Goal: Book appointment/travel/reservation

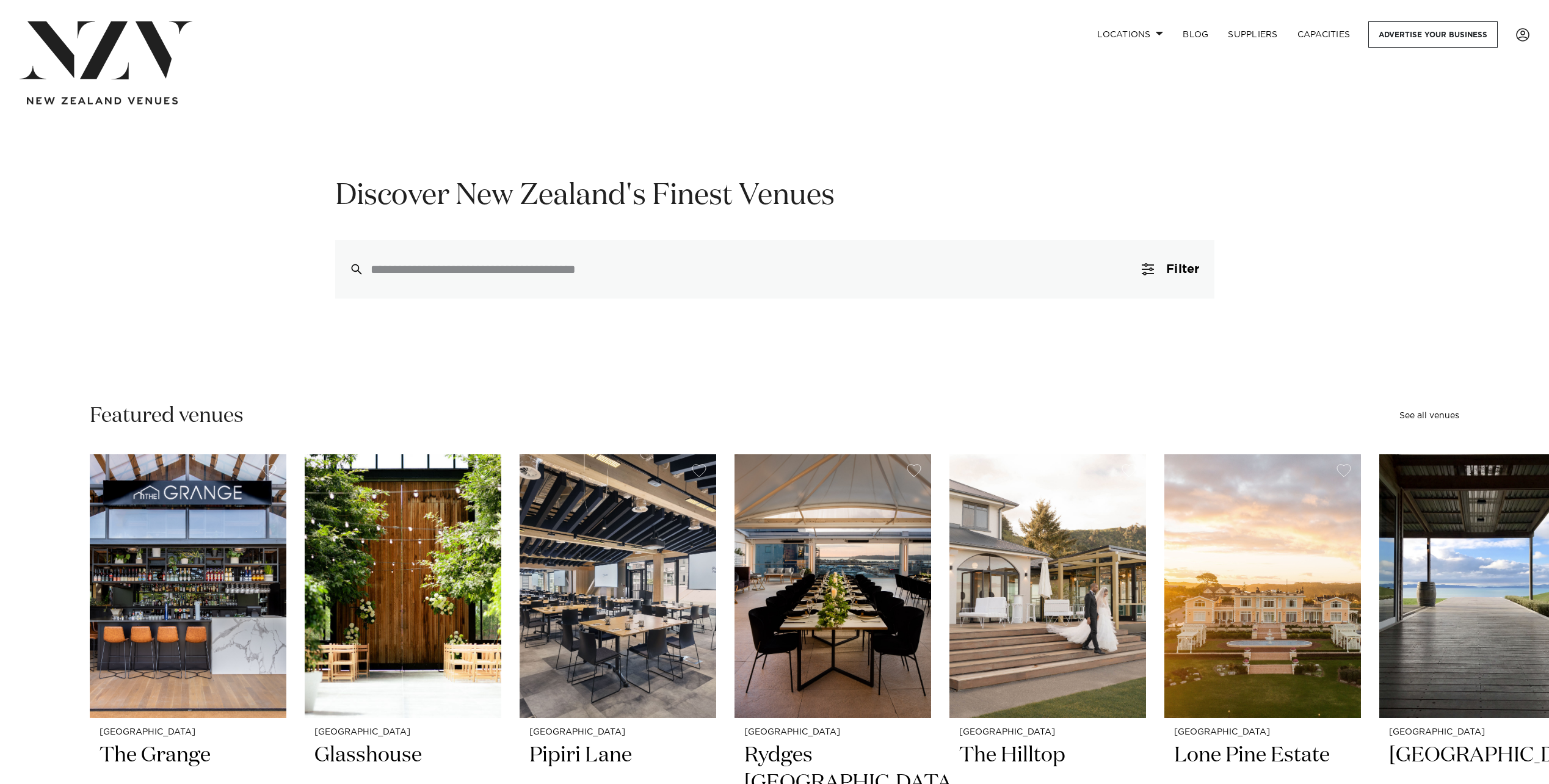
click at [1161, 275] on button "Filter 0" at bounding box center [1171, 269] width 87 height 59
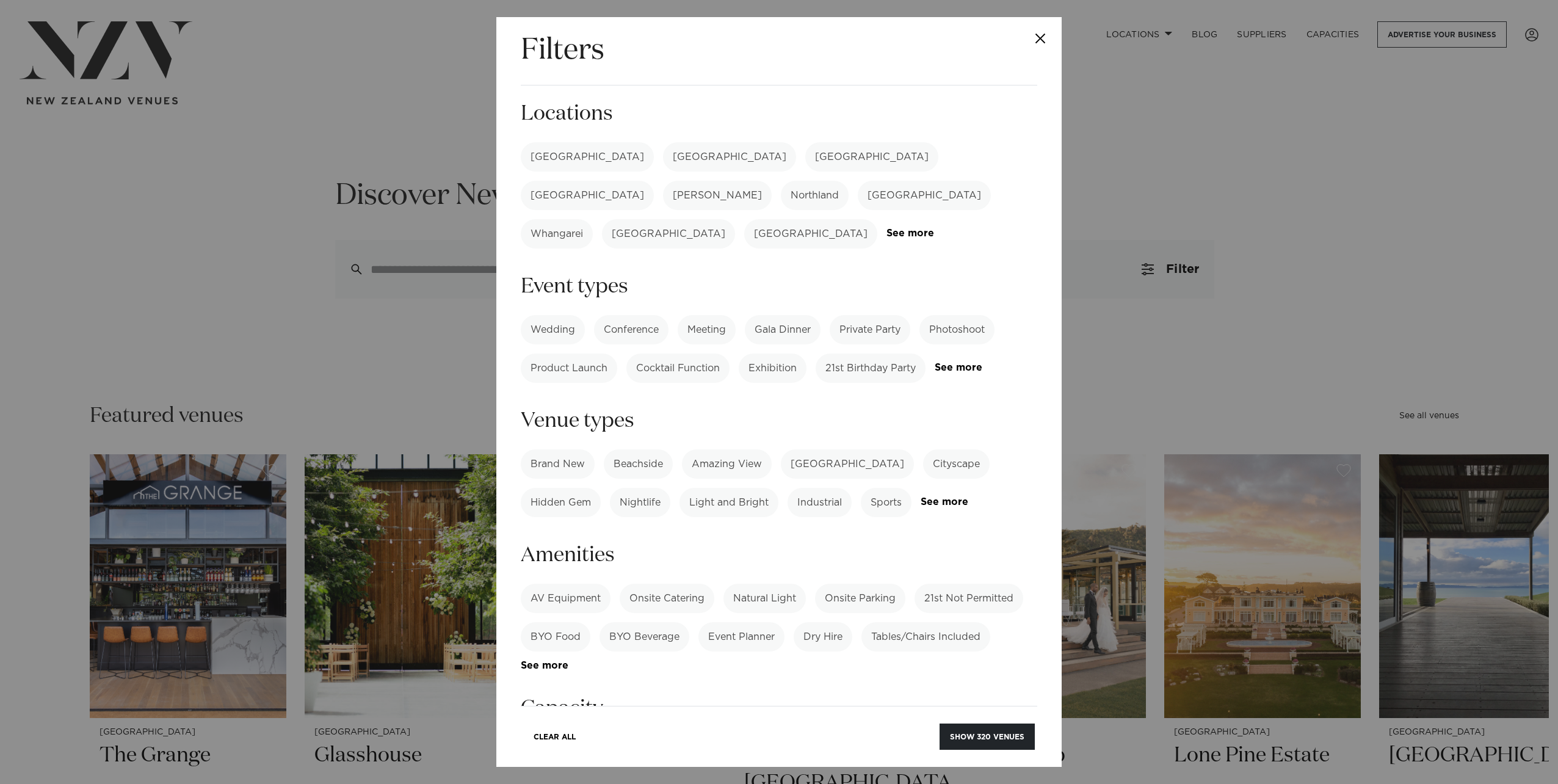
click at [563, 165] on label "[GEOGRAPHIC_DATA]" at bounding box center [587, 156] width 133 height 29
click at [634, 315] on label "Conference" at bounding box center [631, 329] width 74 height 29
click at [689, 315] on label "Meeting" at bounding box center [707, 329] width 58 height 29
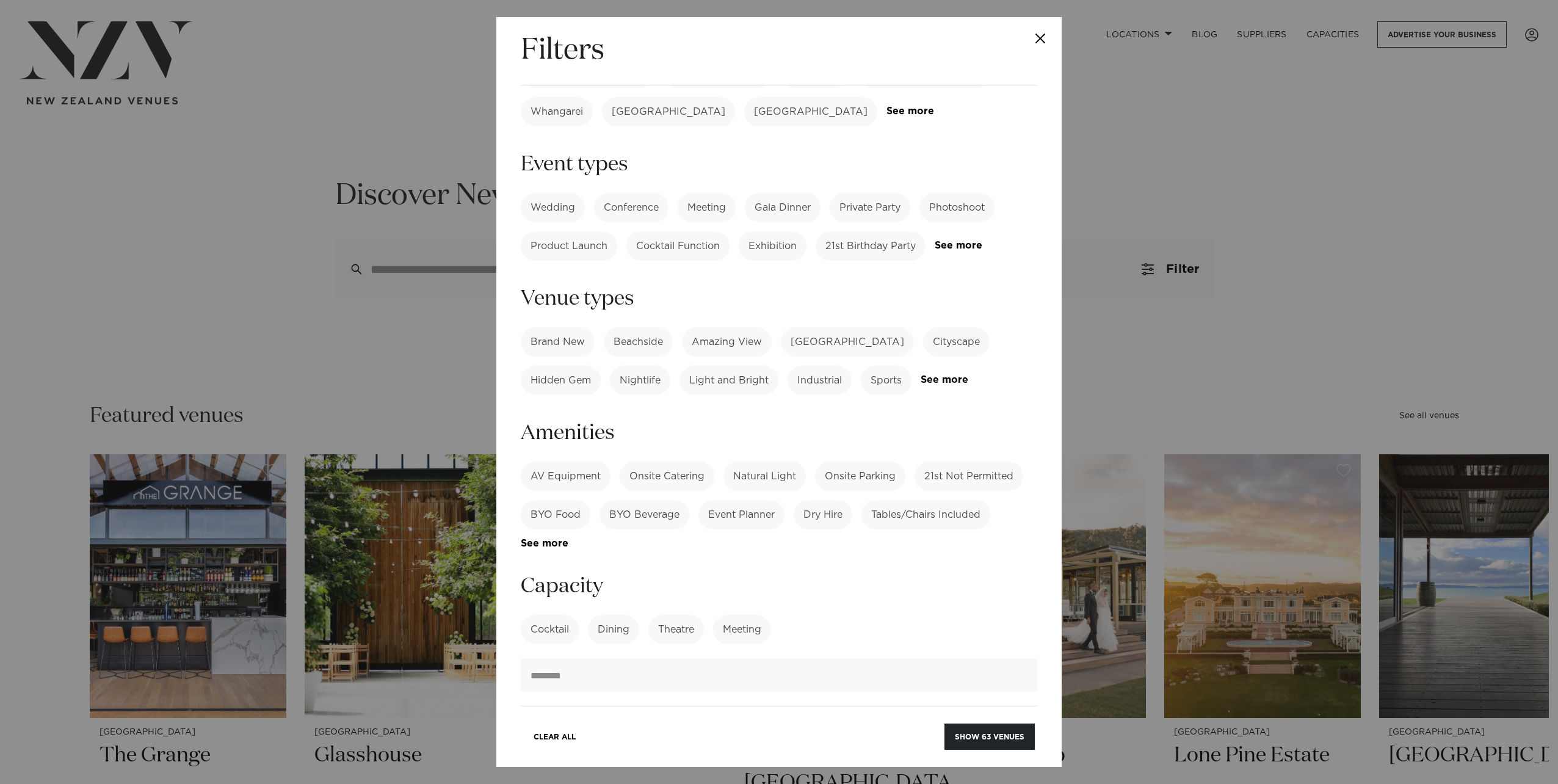
scroll to position [244, 0]
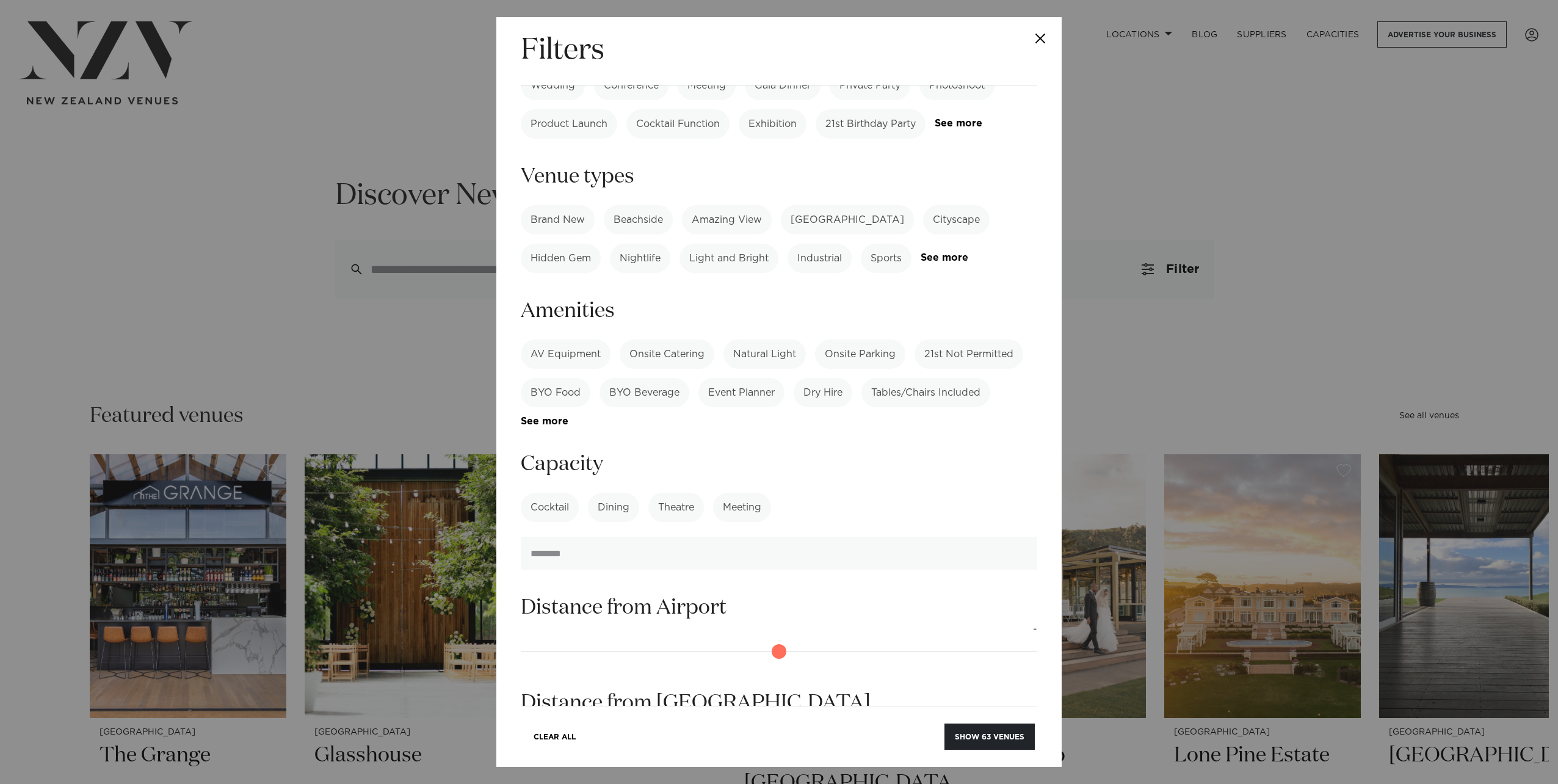
click at [578, 340] on label "AV Equipment" at bounding box center [566, 354] width 90 height 29
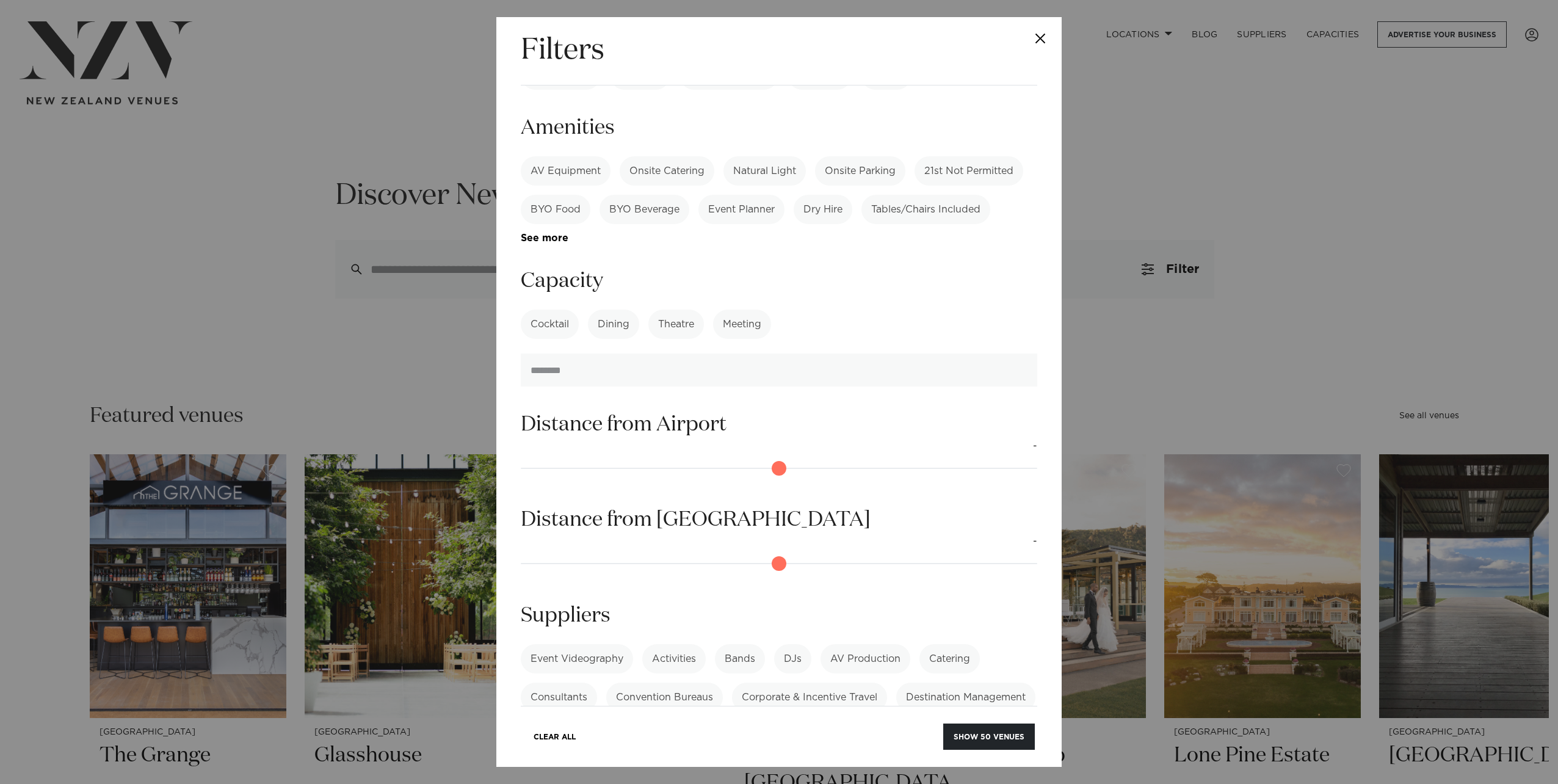
scroll to position [478, 0]
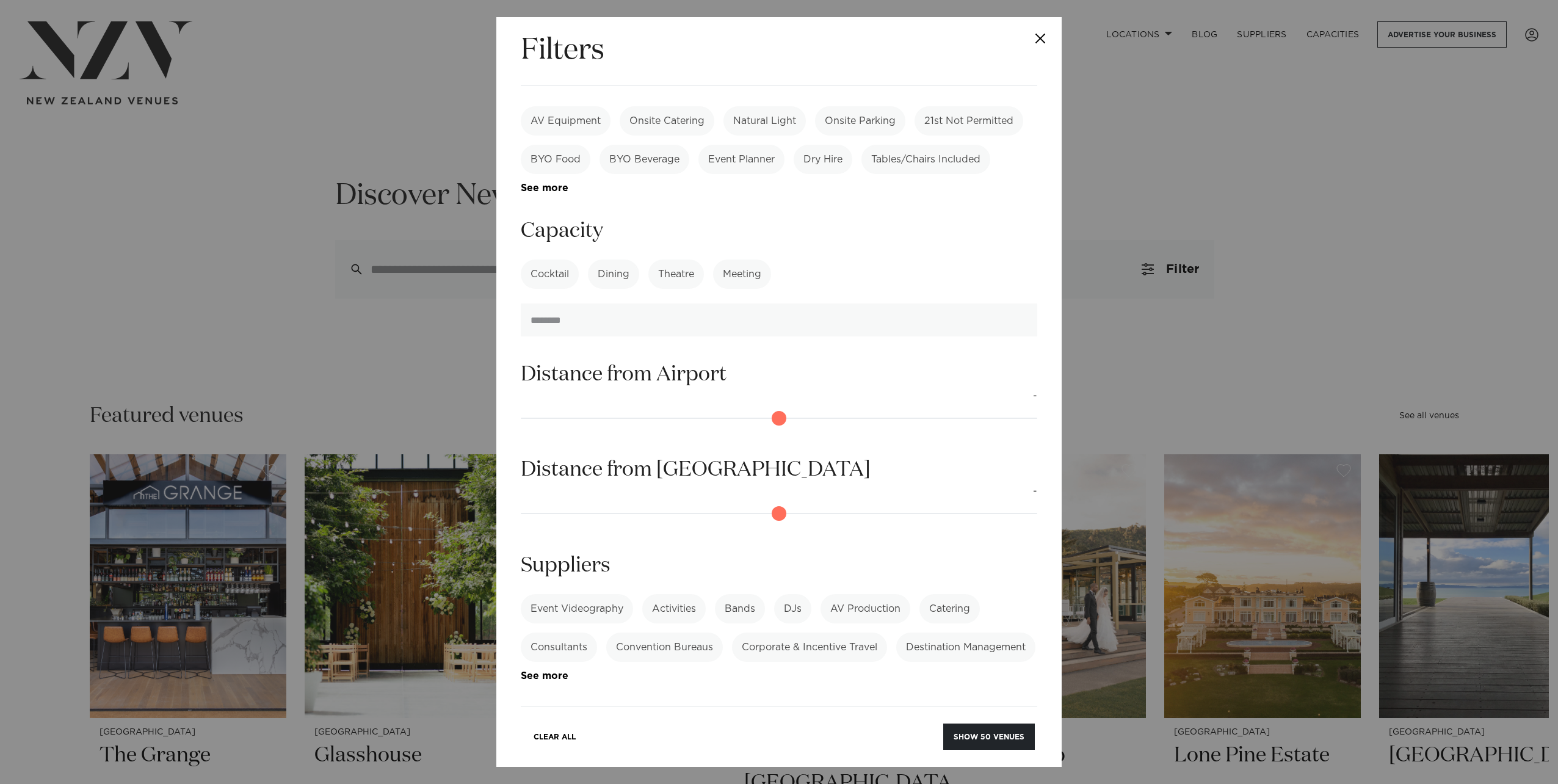
click at [616, 671] on link "See more" at bounding box center [568, 676] width 95 height 10
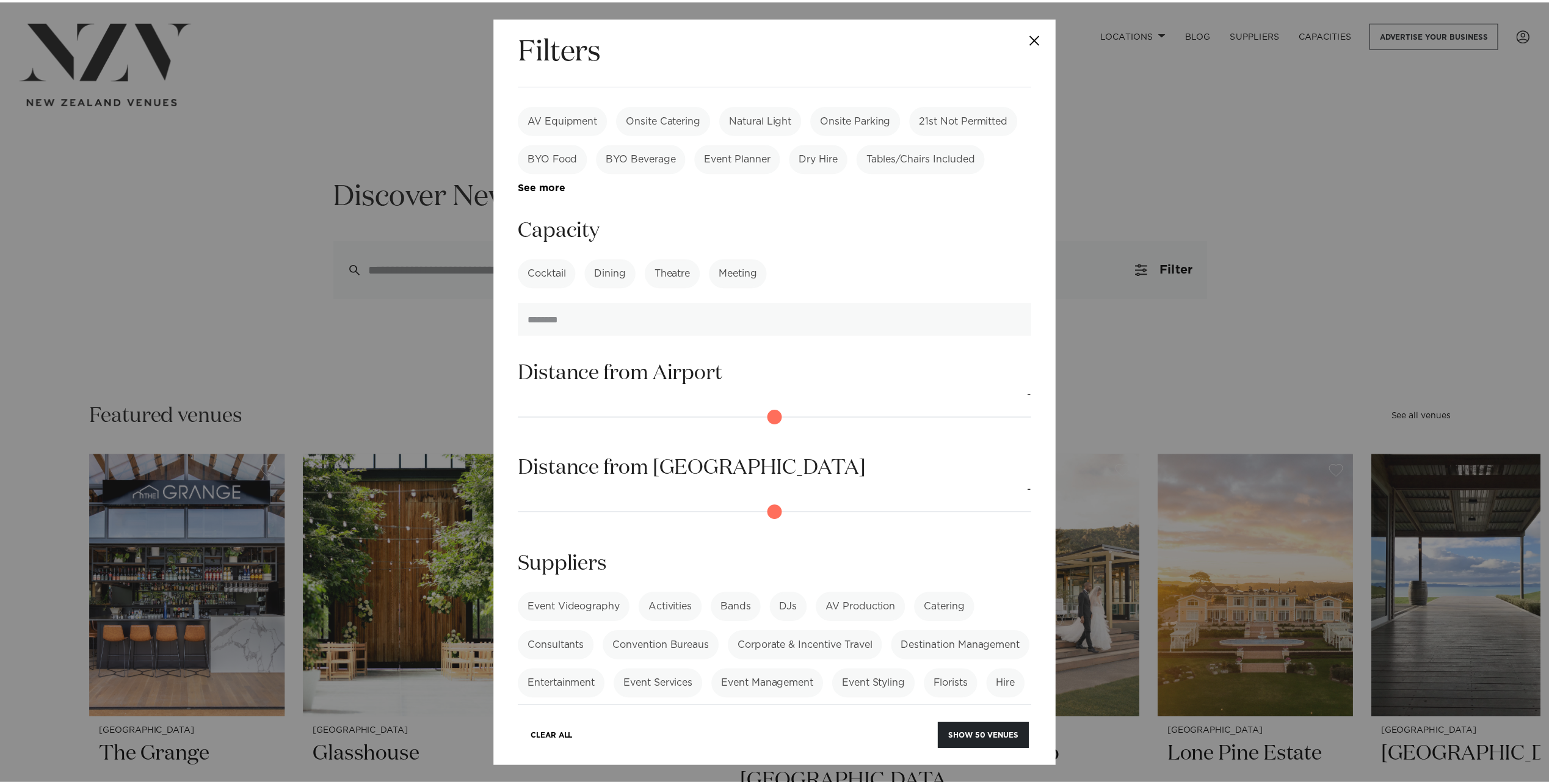
scroll to position [671, 0]
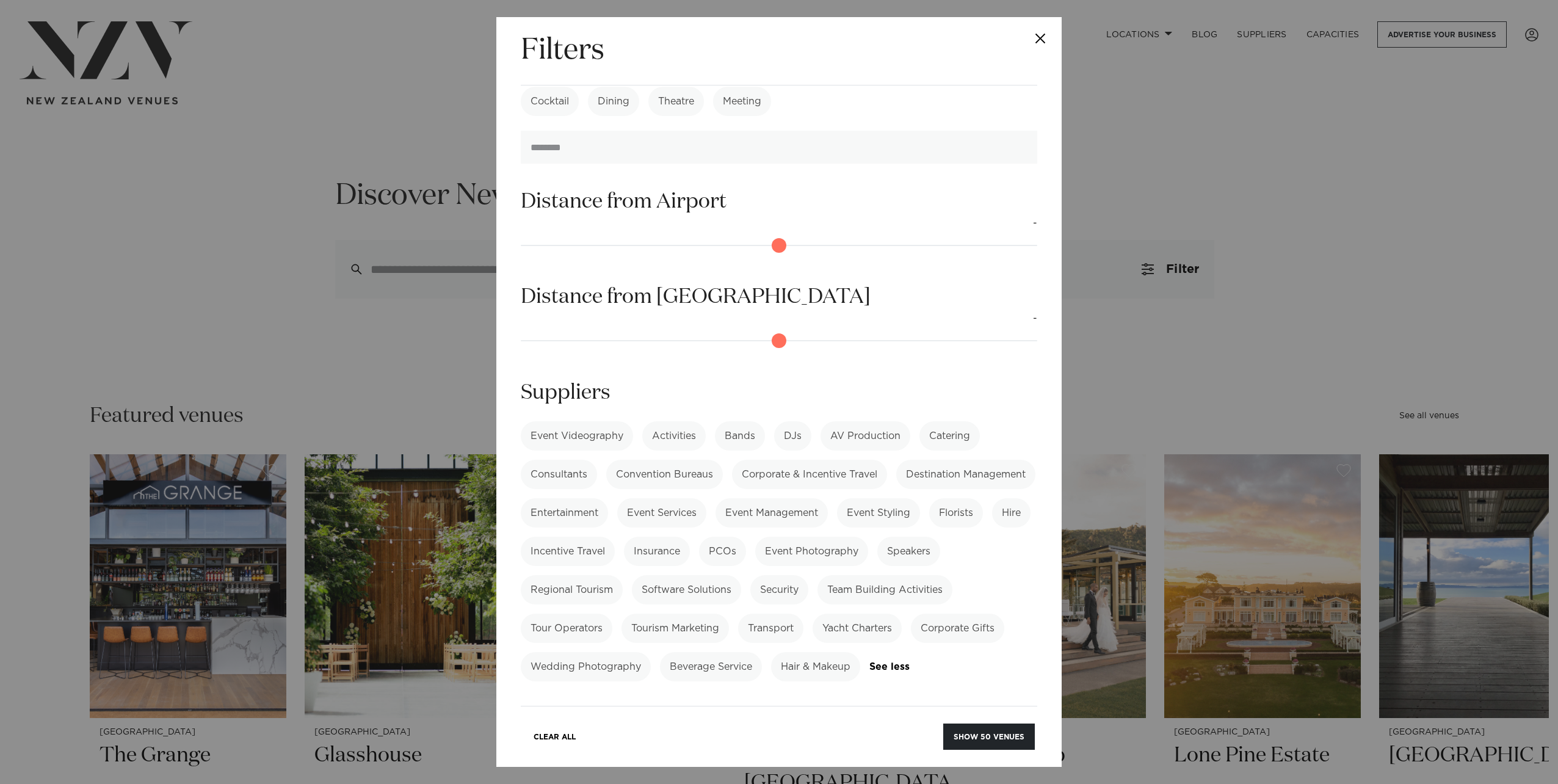
click at [1004, 741] on button "Show 50 venues" at bounding box center [988, 736] width 91 height 26
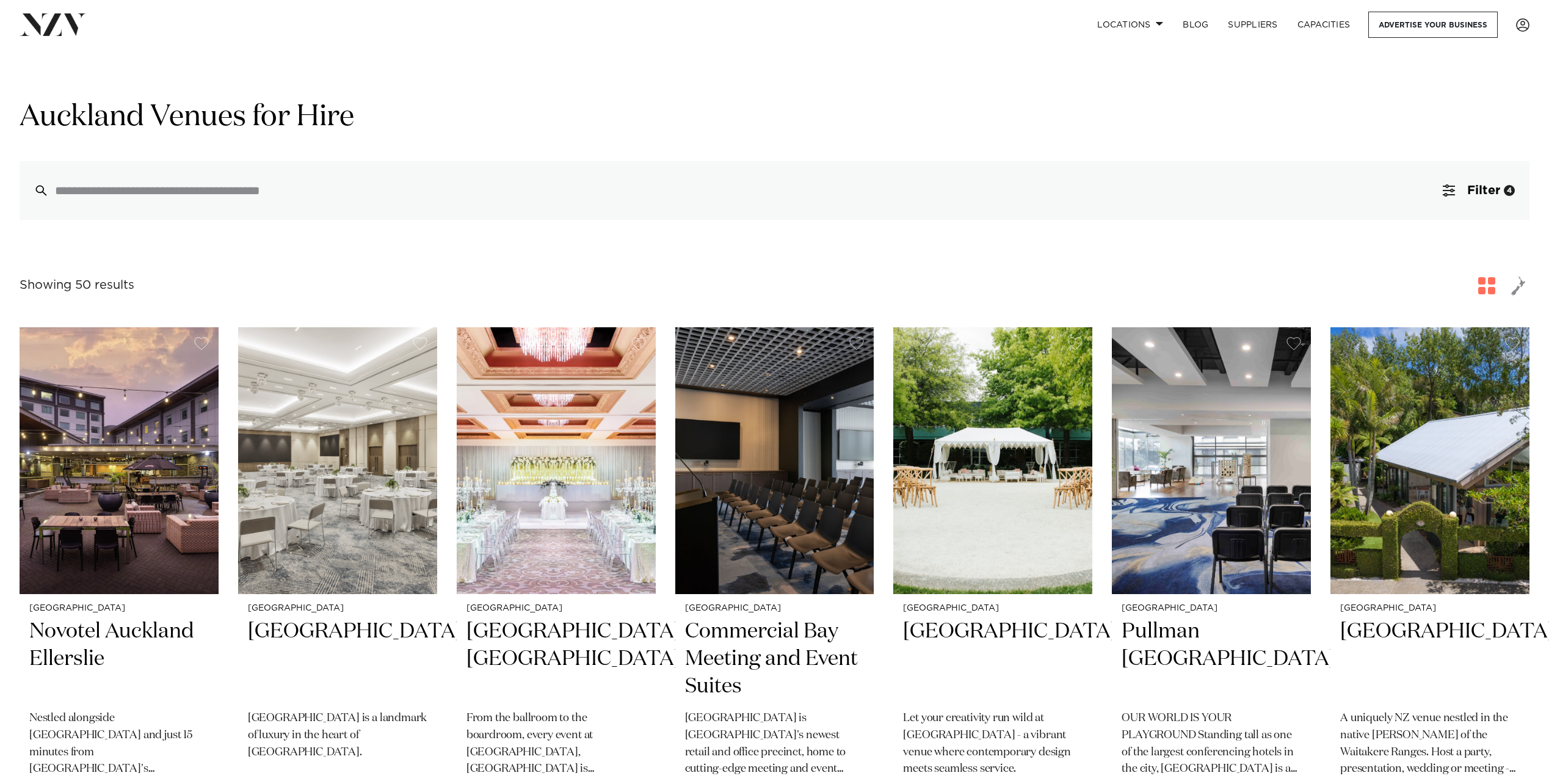
click at [1488, 191] on span "Filter" at bounding box center [1483, 190] width 33 height 12
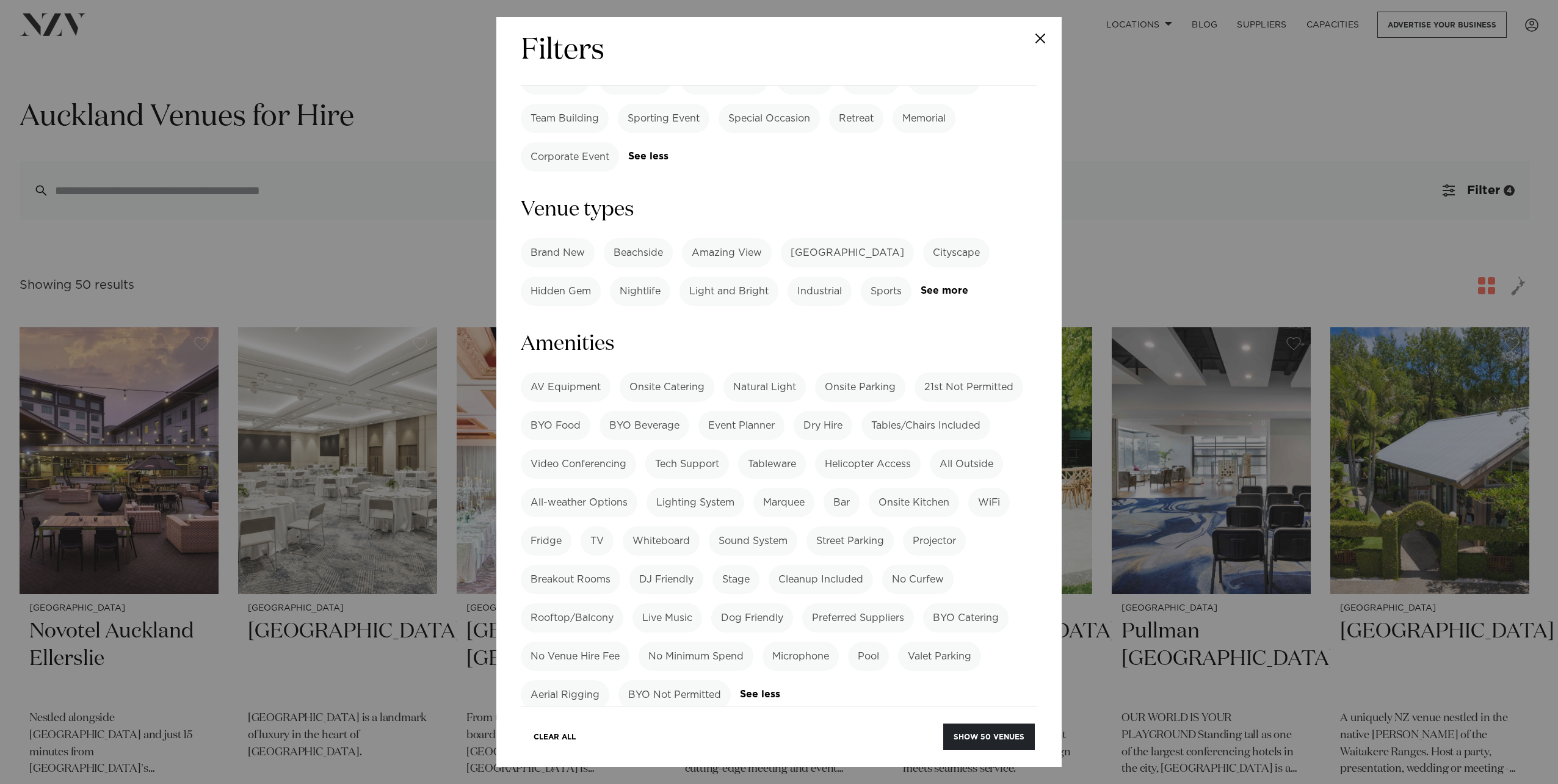
scroll to position [977, 0]
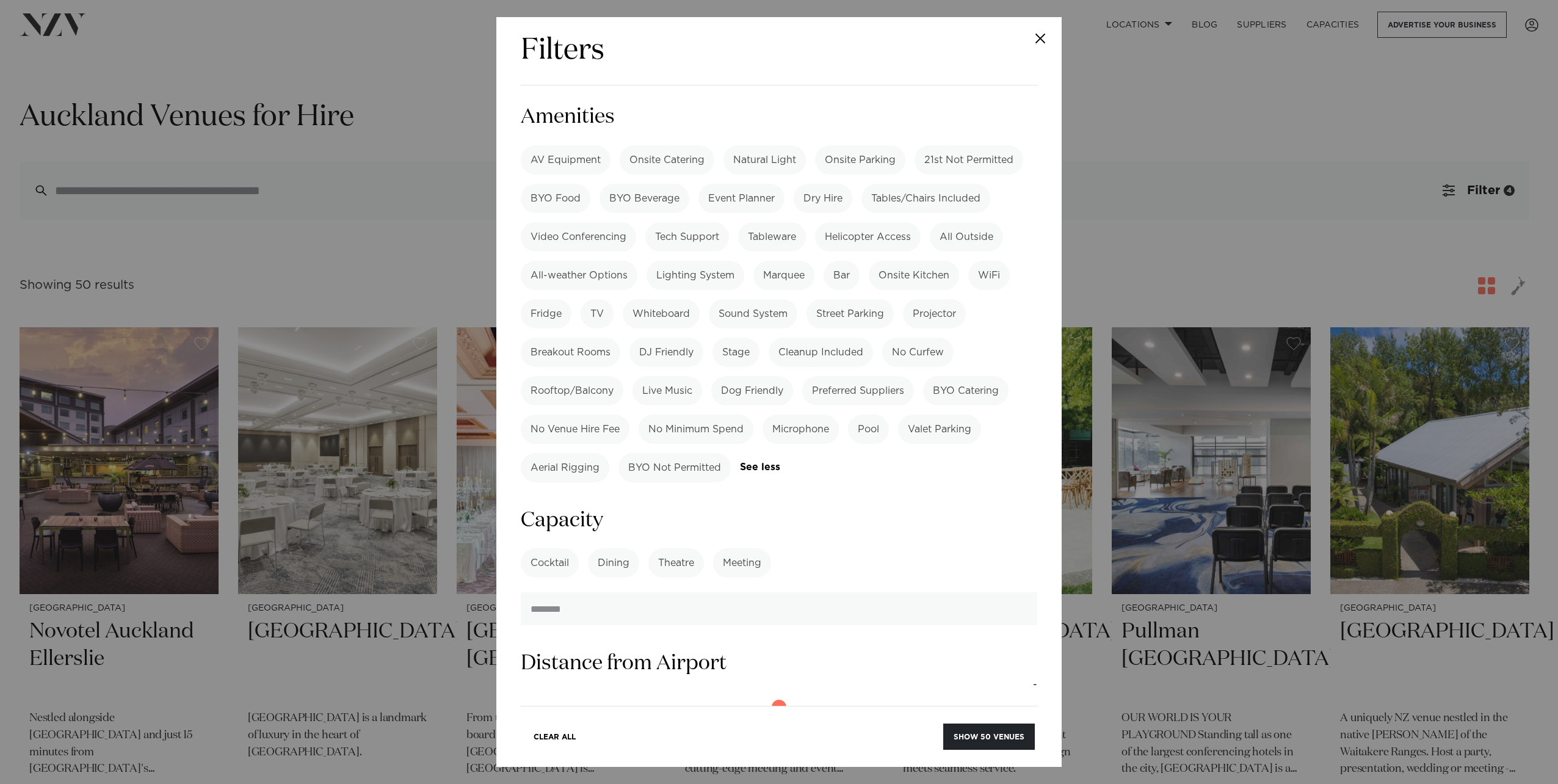
type input "*"
drag, startPoint x: 533, startPoint y: 666, endPoint x: 529, endPoint y: 660, distance: 7.2
click at [1000, 737] on button "Show 50 venues" at bounding box center [988, 736] width 91 height 26
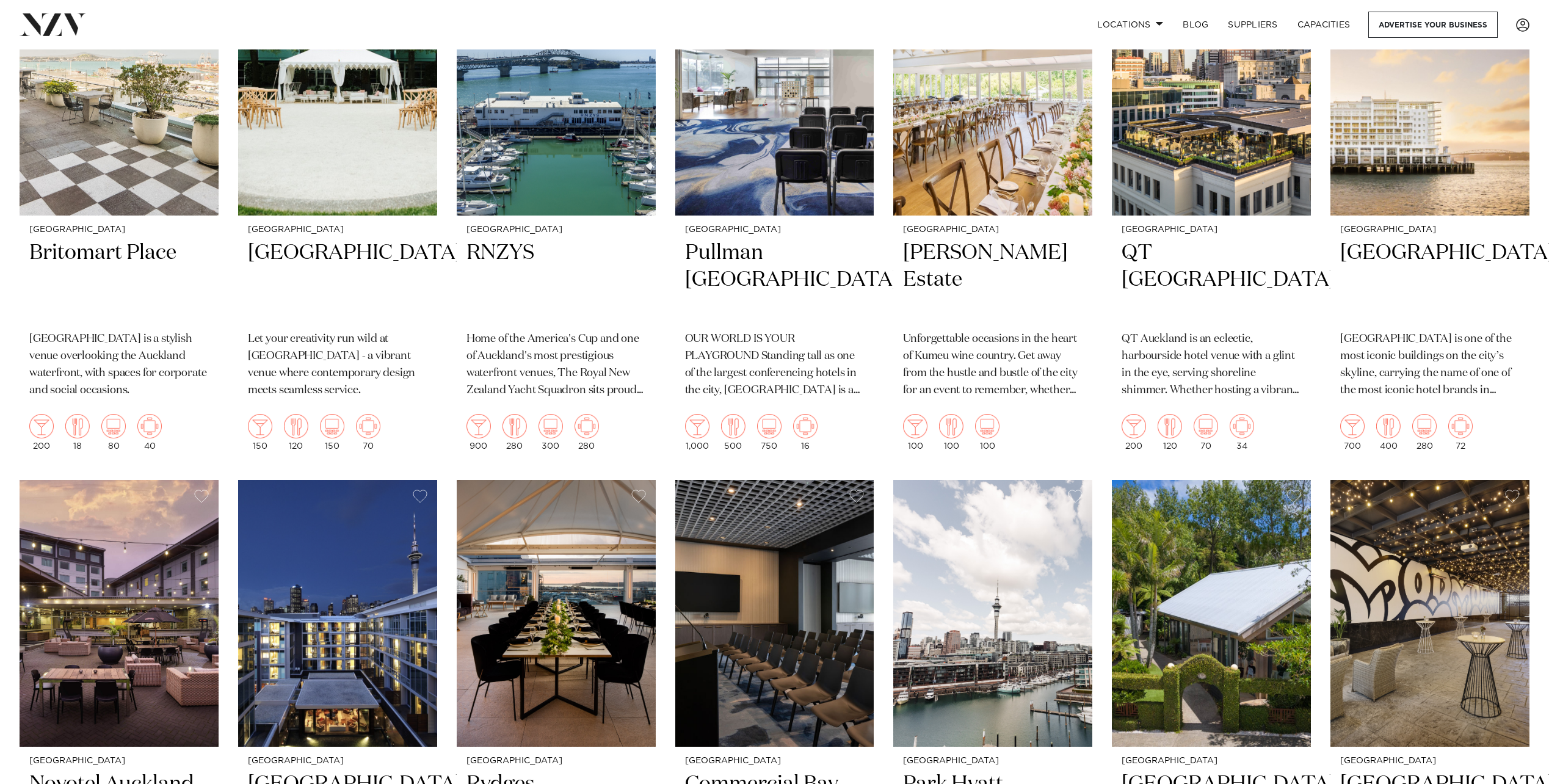
scroll to position [915, 0]
